Goal: Browse casually

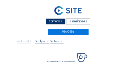
click at [61, 24] on div "Camera's" at bounding box center [55, 21] width 19 height 6
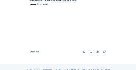
scroll to position [318, 0]
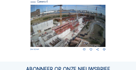
click at [67, 30] on img at bounding box center [68, 26] width 75 height 42
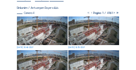
scroll to position [44, 0]
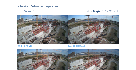
click at [42, 26] on img at bounding box center [42, 29] width 51 height 29
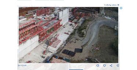
drag, startPoint x: 86, startPoint y: 39, endPoint x: 53, endPoint y: 35, distance: 33.3
click at [51, 36] on img at bounding box center [69, 35] width 100 height 56
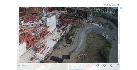
drag, startPoint x: 93, startPoint y: 39, endPoint x: 60, endPoint y: 46, distance: 34.1
click at [60, 46] on img at bounding box center [69, 35] width 100 height 56
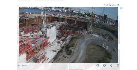
drag, startPoint x: 63, startPoint y: 29, endPoint x: 61, endPoint y: 39, distance: 10.3
click at [61, 39] on img at bounding box center [69, 35] width 100 height 56
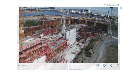
drag, startPoint x: 53, startPoint y: 39, endPoint x: 73, endPoint y: 42, distance: 19.6
click at [73, 42] on img at bounding box center [69, 35] width 100 height 56
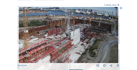
drag, startPoint x: 59, startPoint y: 40, endPoint x: 63, endPoint y: 40, distance: 4.4
click at [63, 40] on img at bounding box center [69, 35] width 100 height 56
click at [69, 35] on img at bounding box center [69, 35] width 100 height 56
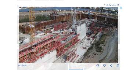
drag, startPoint x: 67, startPoint y: 39, endPoint x: 71, endPoint y: 36, distance: 4.7
click at [71, 36] on img at bounding box center [69, 35] width 100 height 56
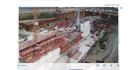
click at [70, 37] on img at bounding box center [69, 35] width 100 height 56
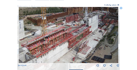
drag, startPoint x: 65, startPoint y: 40, endPoint x: 71, endPoint y: 38, distance: 5.8
click at [71, 38] on img at bounding box center [69, 35] width 100 height 56
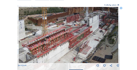
drag, startPoint x: 64, startPoint y: 41, endPoint x: 68, endPoint y: 36, distance: 6.0
click at [68, 37] on img at bounding box center [69, 35] width 100 height 56
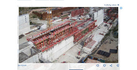
drag, startPoint x: 66, startPoint y: 41, endPoint x: 69, endPoint y: 37, distance: 4.7
click at [69, 38] on img at bounding box center [69, 35] width 100 height 56
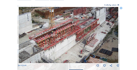
click at [66, 40] on img at bounding box center [69, 35] width 100 height 56
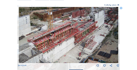
drag, startPoint x: 66, startPoint y: 31, endPoint x: 64, endPoint y: 35, distance: 5.3
click at [64, 35] on img at bounding box center [69, 35] width 100 height 56
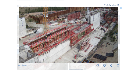
drag, startPoint x: 72, startPoint y: 33, endPoint x: 58, endPoint y: 35, distance: 14.1
click at [58, 35] on img at bounding box center [69, 35] width 100 height 56
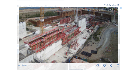
click at [65, 35] on img at bounding box center [69, 35] width 100 height 56
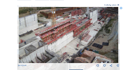
click at [60, 39] on img at bounding box center [69, 35] width 100 height 56
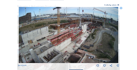
click at [120, 9] on icon at bounding box center [121, 8] width 3 height 3
